Goal: Information Seeking & Learning: Learn about a topic

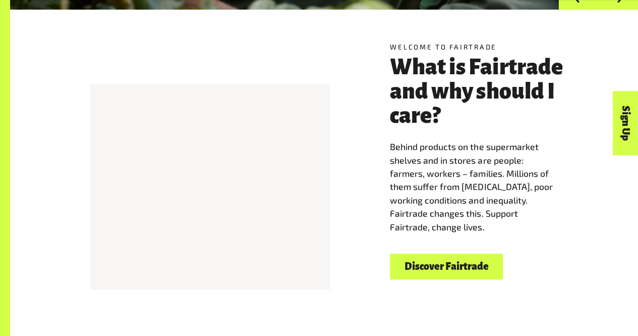
scroll to position [247, 0]
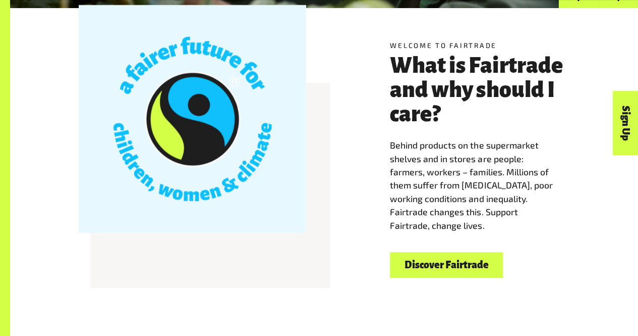
click at [451, 267] on link "Discover Fairtrade" at bounding box center [446, 265] width 113 height 26
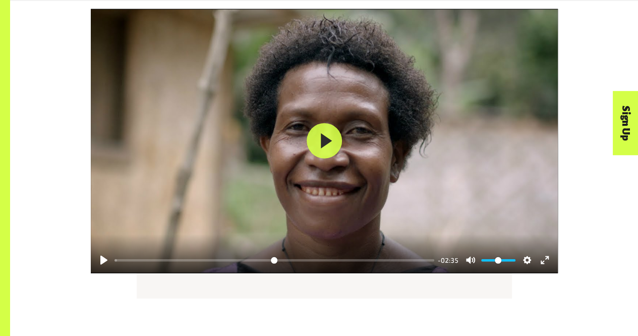
scroll to position [1233, 0]
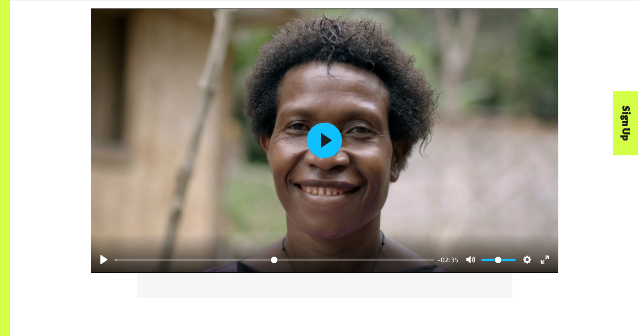
click at [322, 144] on button "Play" at bounding box center [324, 140] width 35 height 35
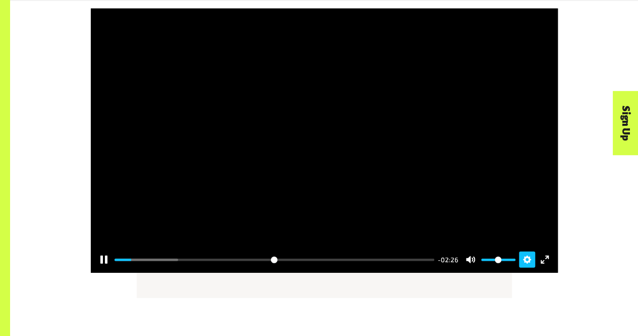
click at [525, 262] on button "Settings" at bounding box center [527, 259] width 16 height 16
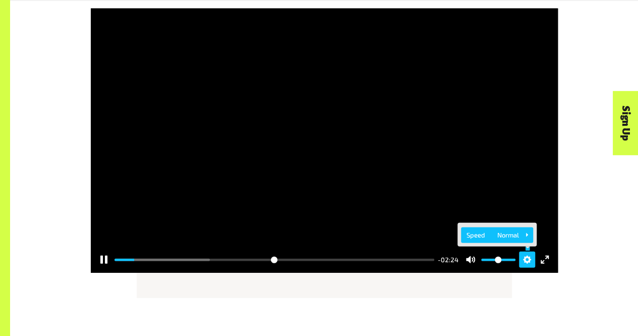
click at [510, 240] on span "Speed Normal" at bounding box center [493, 234] width 53 height 11
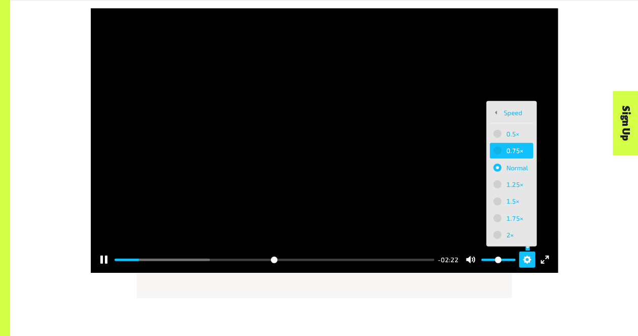
click at [503, 153] on button "0.75×" at bounding box center [512, 151] width 44 height 16
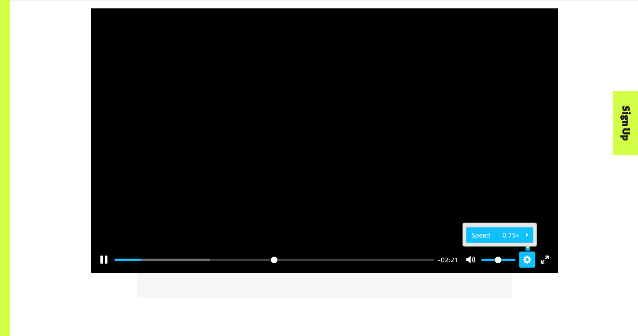
click at [516, 240] on span "Speed 0.75×" at bounding box center [496, 234] width 48 height 11
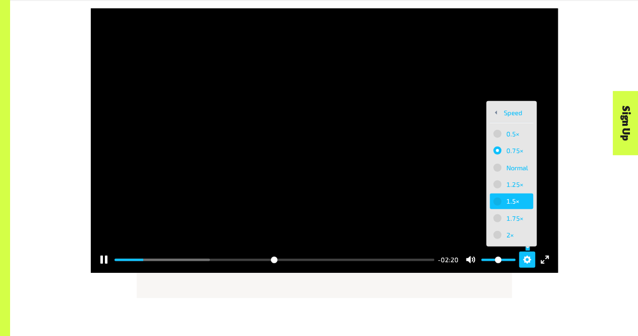
click at [504, 203] on button "1.5×" at bounding box center [512, 201] width 44 height 16
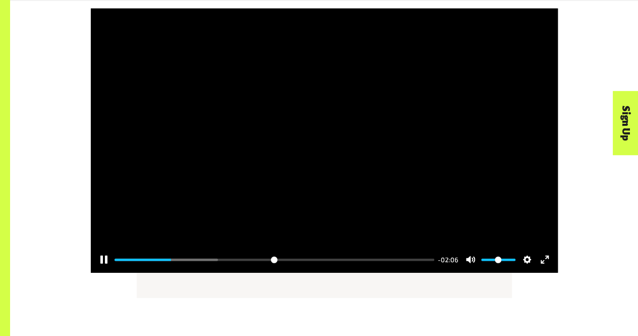
type input "*****"
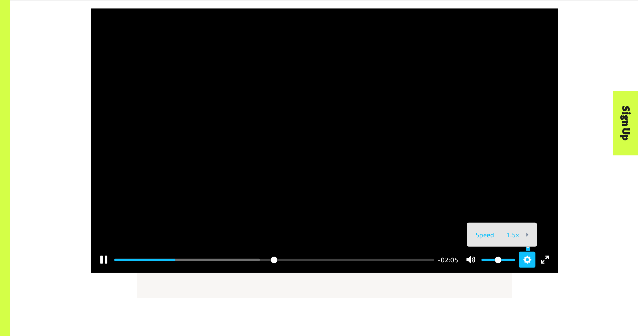
click at [335, 112] on div at bounding box center [324, 141] width 467 height 264
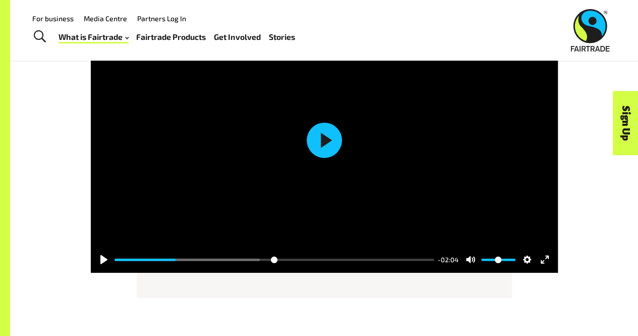
click at [319, 144] on button "Play" at bounding box center [324, 140] width 35 height 35
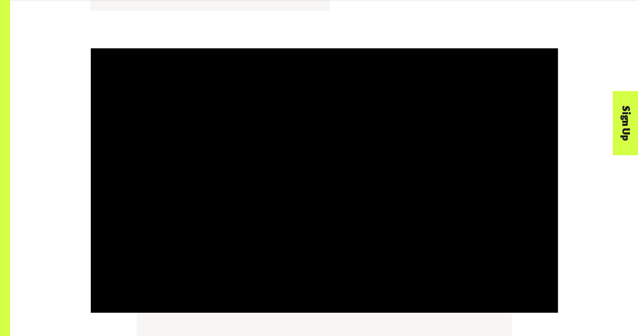
scroll to position [1202, 0]
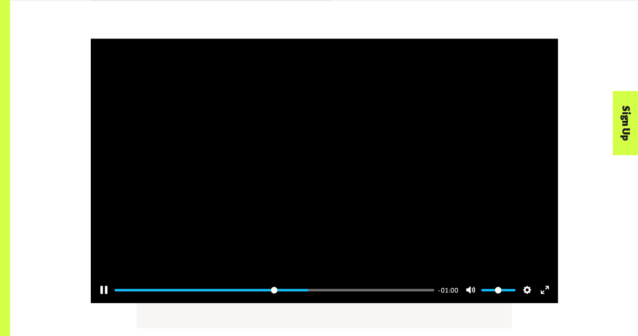
type input "*****"
click at [295, 170] on div at bounding box center [324, 171] width 467 height 264
